Goal: Information Seeking & Learning: Learn about a topic

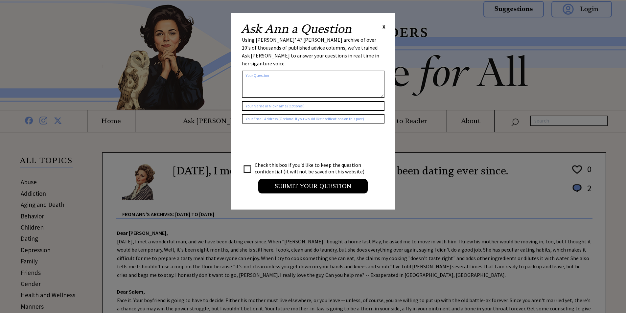
click at [382, 26] on span "X" at bounding box center [383, 26] width 3 height 7
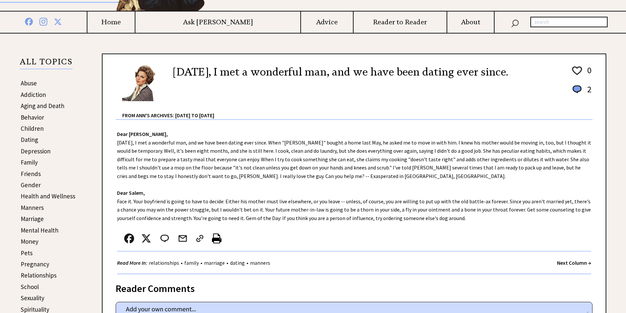
scroll to position [99, 0]
click at [33, 94] on link "Addiction" at bounding box center [33, 95] width 25 height 8
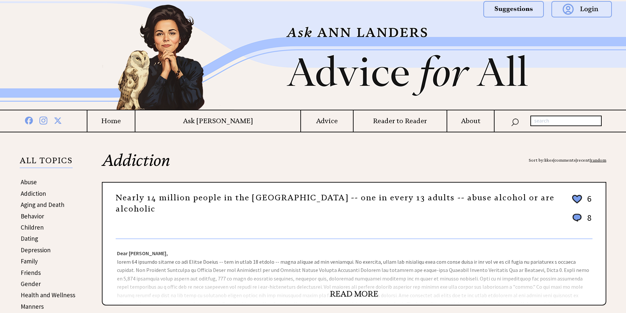
scroll to position [99, 0]
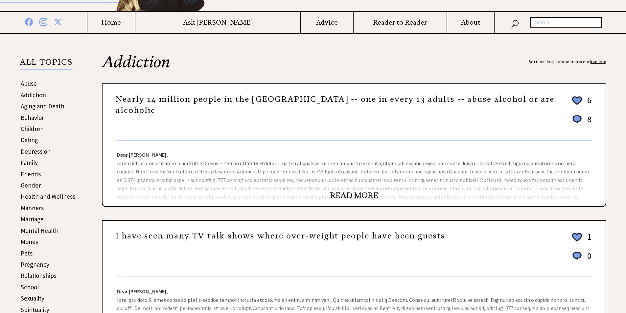
click at [349, 196] on link "READ MORE" at bounding box center [354, 196] width 48 height 10
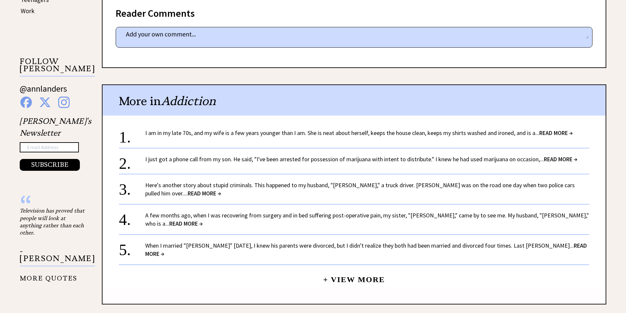
scroll to position [427, 0]
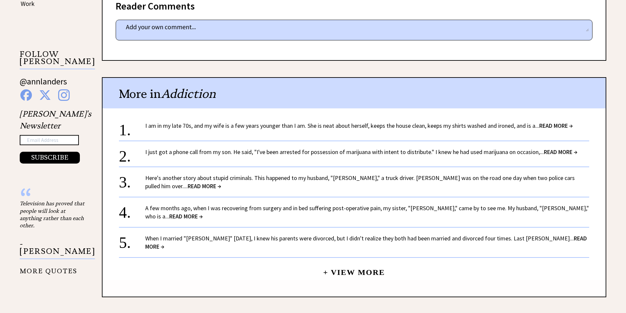
click at [559, 126] on span "READ MORE →" at bounding box center [556, 126] width 34 height 8
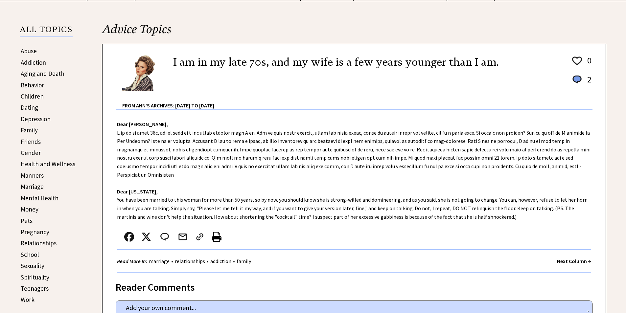
scroll to position [131, 0]
click at [28, 128] on link "Family" at bounding box center [29, 130] width 17 height 8
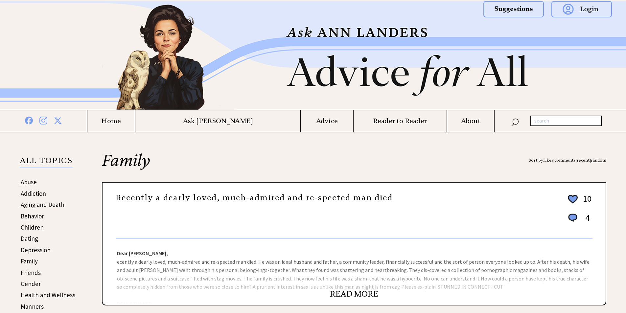
scroll to position [66, 0]
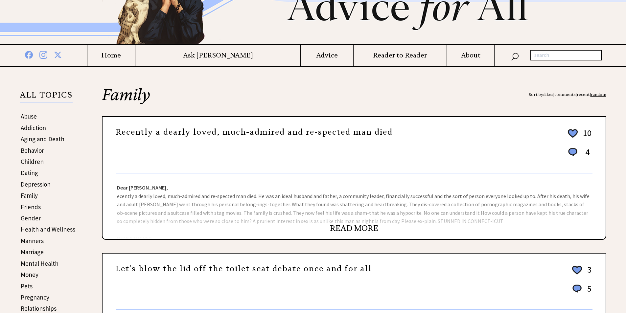
click at [348, 227] on link "READ MORE" at bounding box center [354, 228] width 48 height 10
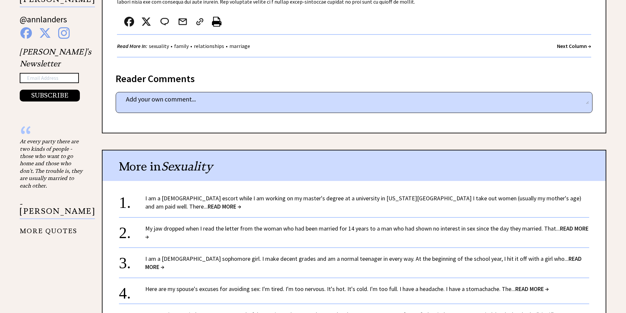
scroll to position [526, 0]
